Goal: Task Accomplishment & Management: Use online tool/utility

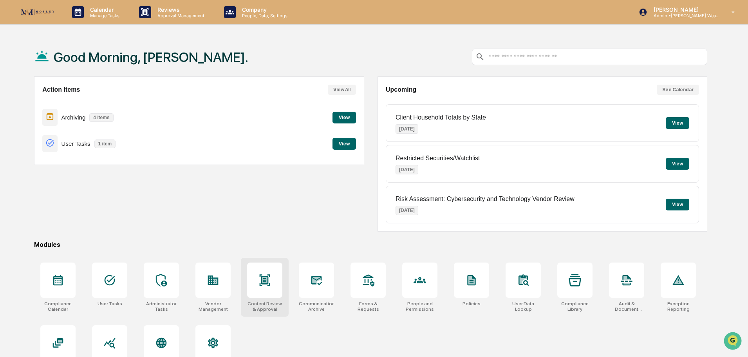
click at [269, 285] on icon at bounding box center [265, 279] width 11 height 11
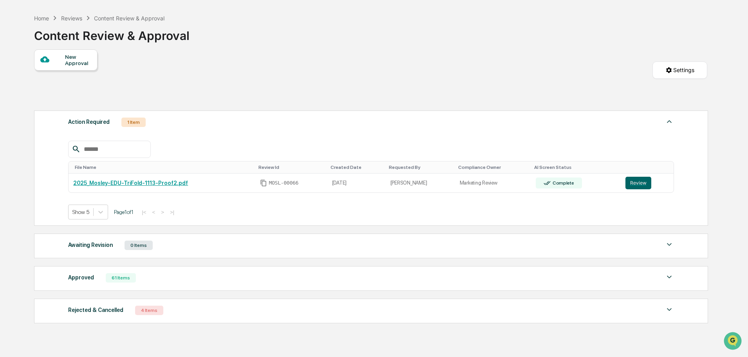
scroll to position [39, 0]
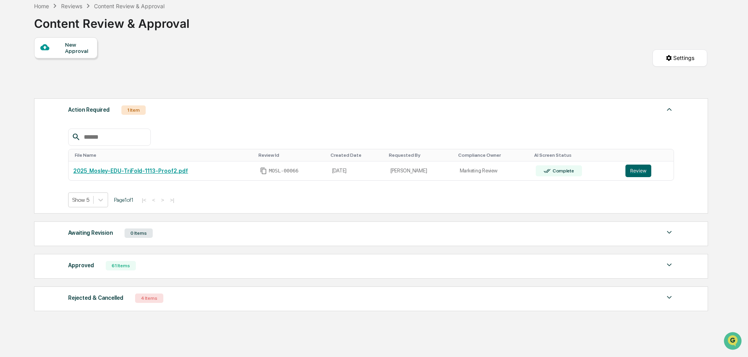
click at [667, 262] on img at bounding box center [668, 264] width 9 height 9
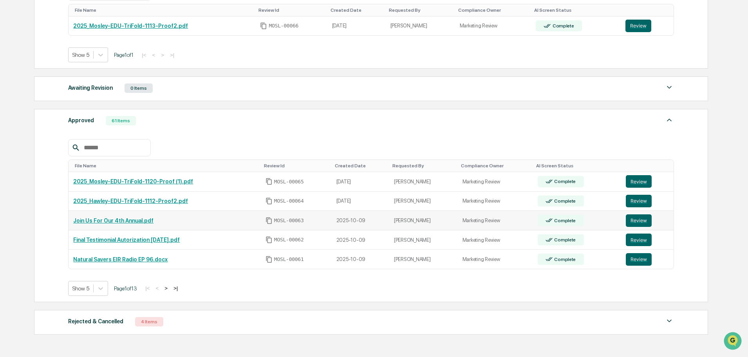
scroll to position [196, 0]
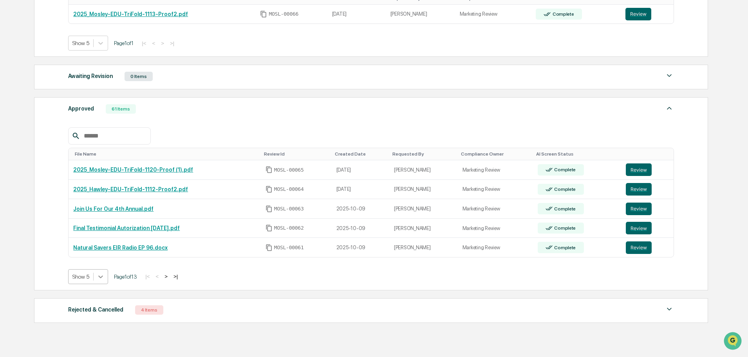
click at [100, 276] on icon at bounding box center [101, 276] width 8 height 8
click at [85, 332] on div "Show 50" at bounding box center [88, 332] width 40 height 13
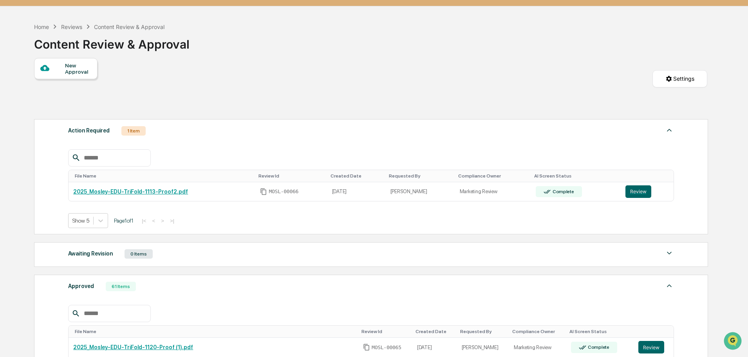
scroll to position [0, 0]
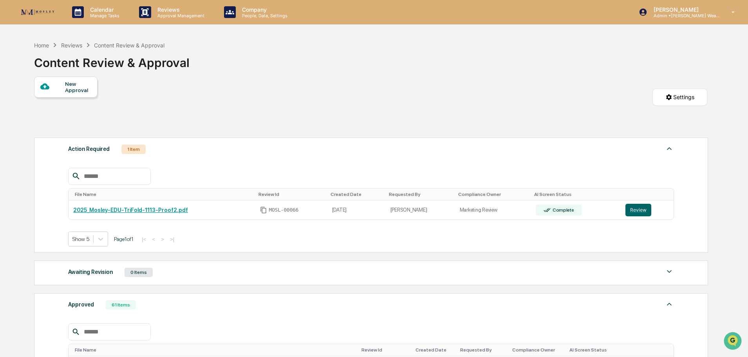
click at [69, 45] on div "Reviews" at bounding box center [71, 45] width 21 height 7
click at [70, 45] on div "Reviews" at bounding box center [71, 45] width 21 height 7
click at [41, 45] on div "Home" at bounding box center [41, 45] width 15 height 7
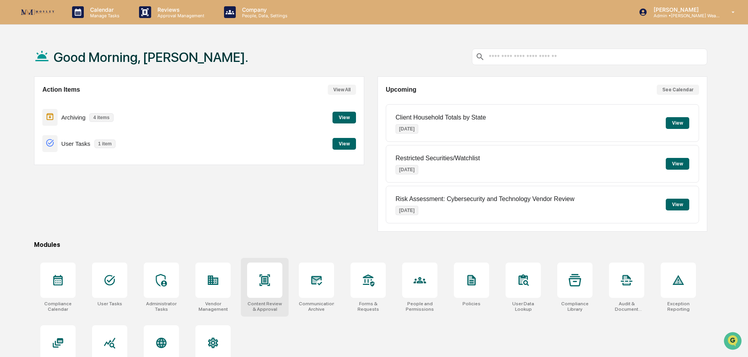
click at [269, 279] on icon at bounding box center [264, 280] width 13 height 13
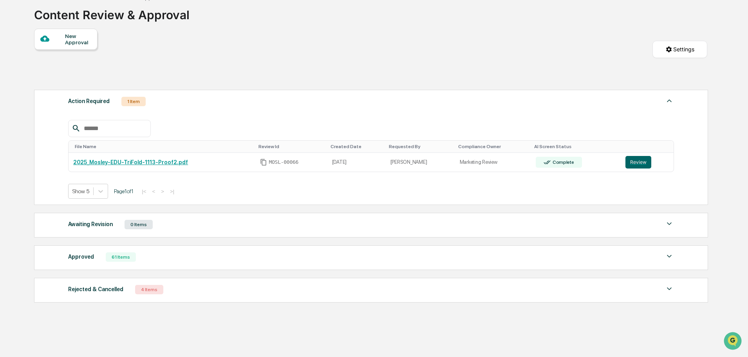
scroll to position [65, 0]
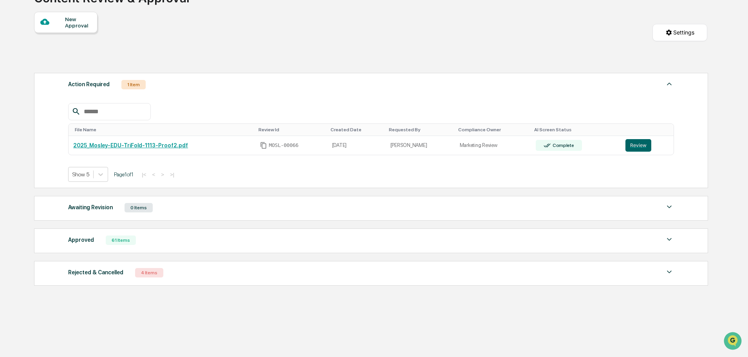
click at [668, 208] on img at bounding box center [668, 206] width 9 height 9
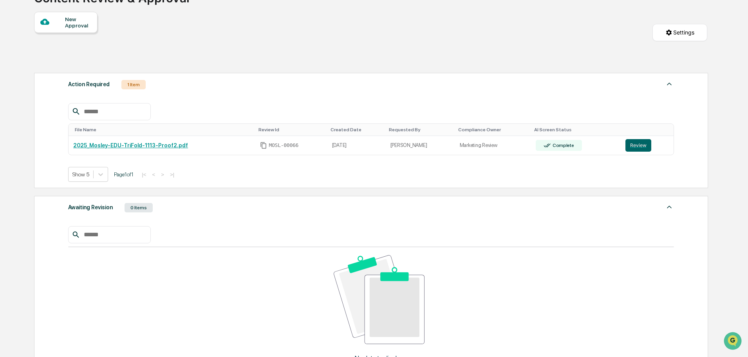
click at [671, 209] on img at bounding box center [668, 206] width 9 height 9
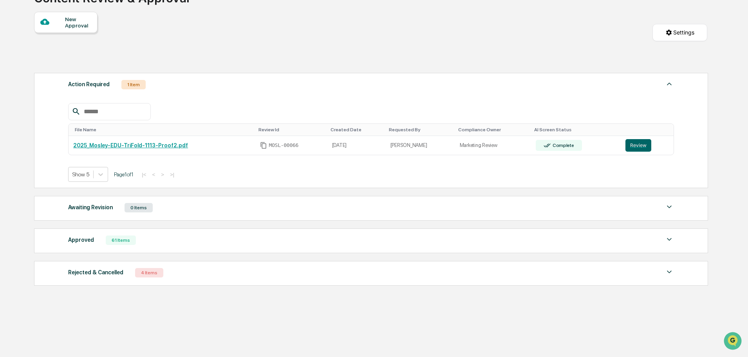
click at [668, 272] on img at bounding box center [668, 271] width 9 height 9
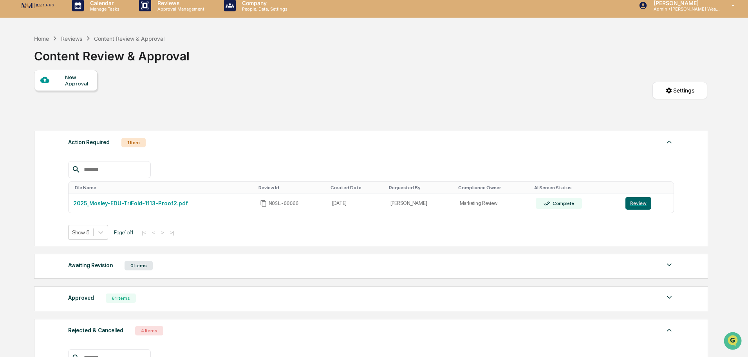
scroll to position [0, 0]
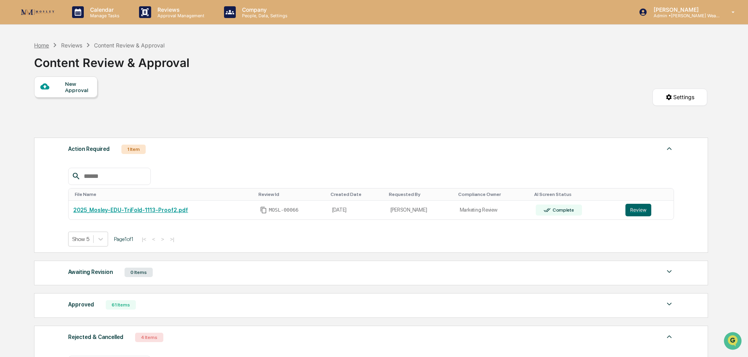
click at [43, 45] on div "Home" at bounding box center [41, 45] width 15 height 7
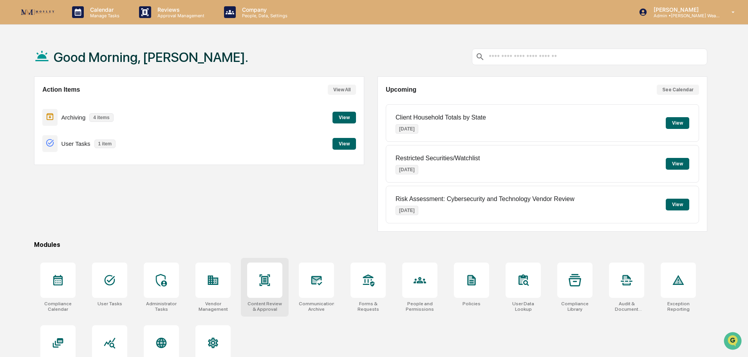
click at [268, 282] on icon at bounding box center [265, 279] width 11 height 11
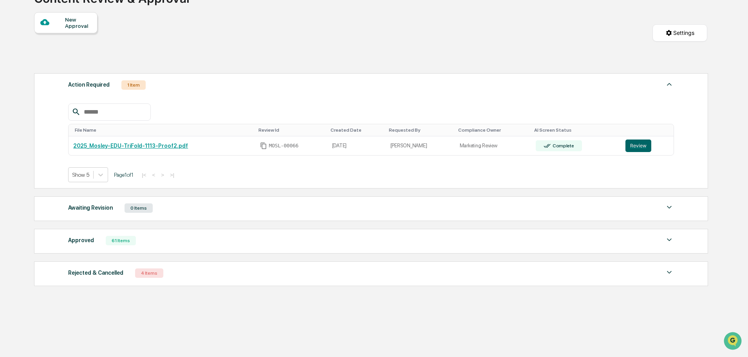
scroll to position [65, 0]
click at [639, 143] on button "Review" at bounding box center [638, 145] width 26 height 13
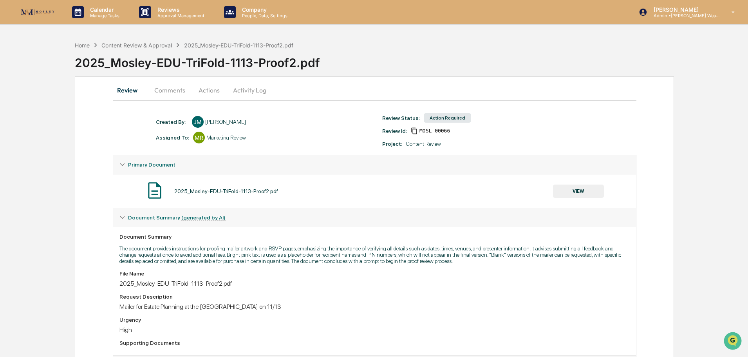
click at [574, 189] on button "VIEW" at bounding box center [578, 190] width 51 height 13
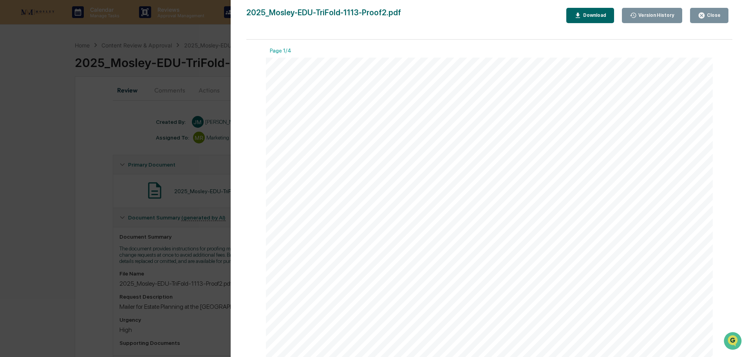
click at [596, 16] on div "Download" at bounding box center [593, 15] width 25 height 5
click at [190, 32] on div "Version History [DATE] 04:13 PM [PERSON_NAME] 2025_Mosley-EDU-TriFold-1113-Proo…" at bounding box center [374, 178] width 748 height 357
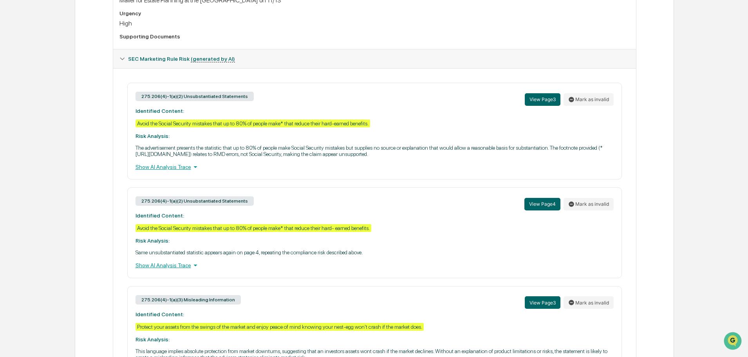
scroll to position [235, 0]
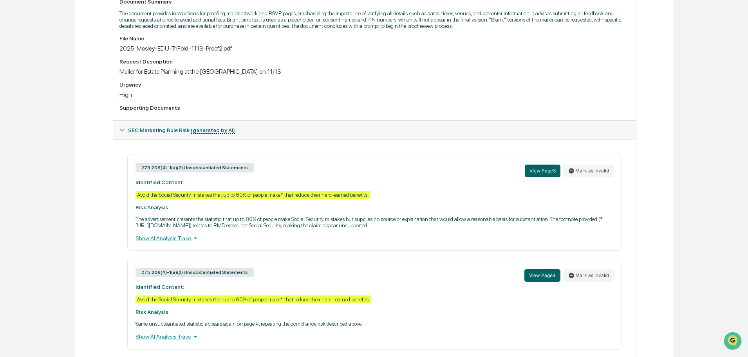
drag, startPoint x: 709, startPoint y: 75, endPoint x: 700, endPoint y: 73, distance: 9.2
click at [708, 75] on div "Home Content Review & Approval 2025_Mosley-EDU-TriFold-1113-Proof2.pdf 2025_Mos…" at bounding box center [374, 194] width 748 height 784
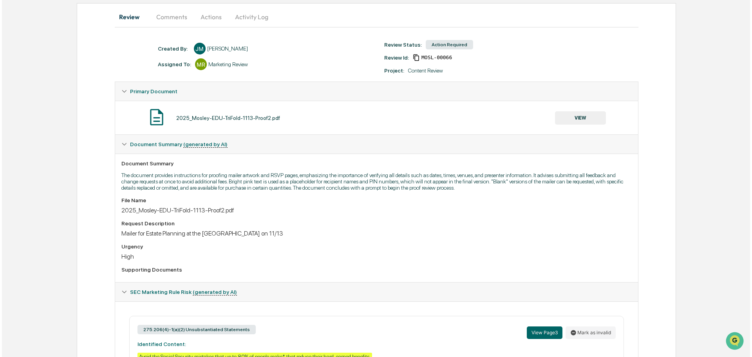
scroll to position [0, 0]
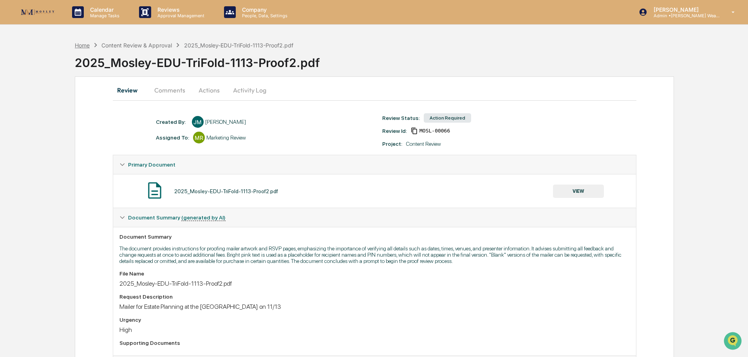
click at [86, 46] on div "Home" at bounding box center [82, 45] width 15 height 7
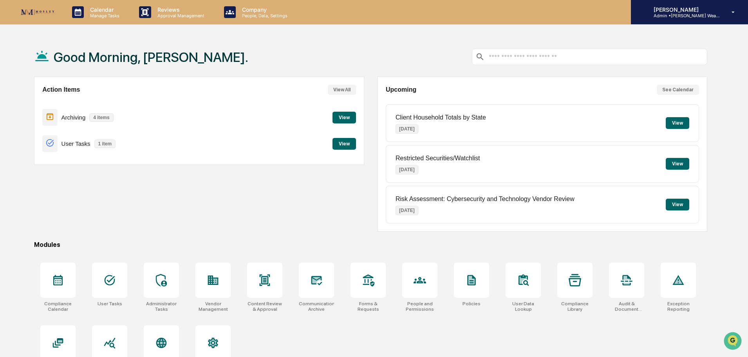
click at [700, 13] on p "Admin • [PERSON_NAME] Wealth" at bounding box center [683, 15] width 73 height 5
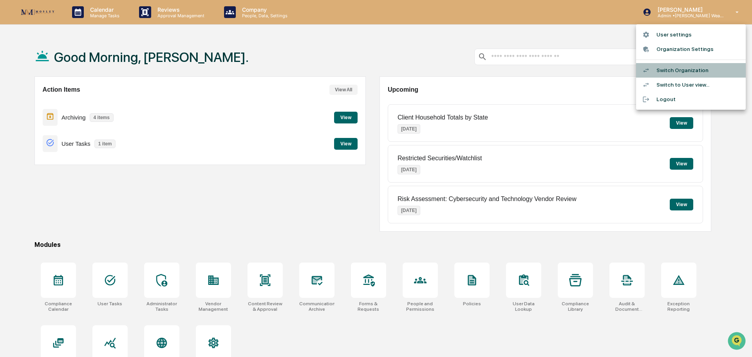
click at [677, 68] on li "Switch Organization" at bounding box center [691, 70] width 110 height 14
